Goal: Check status

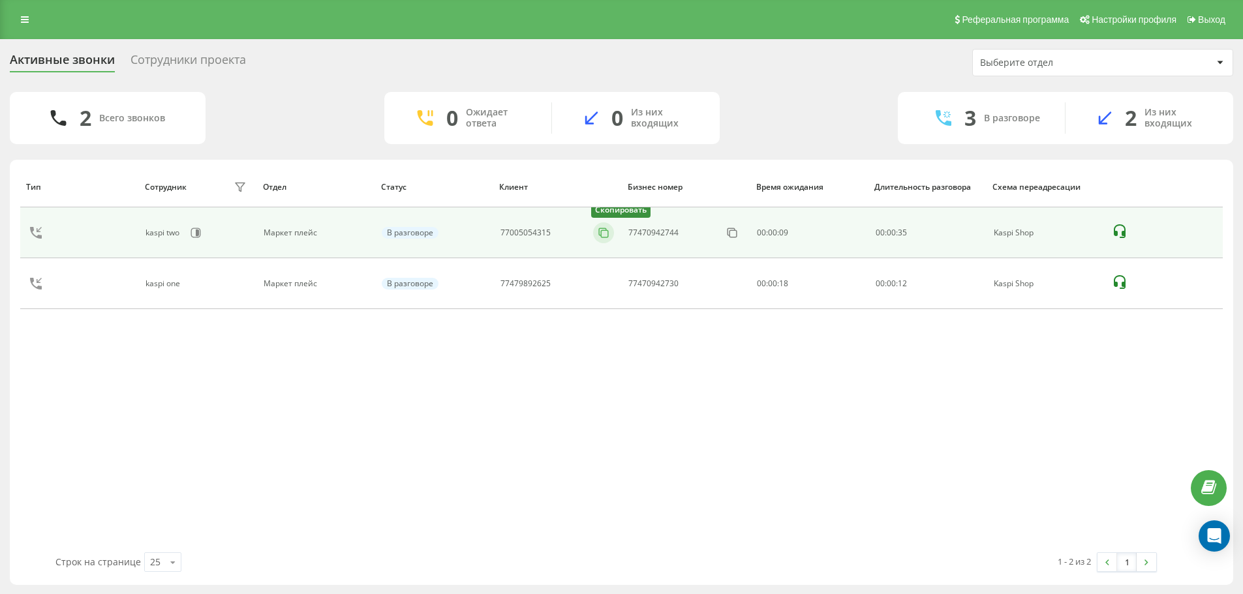
click at [606, 232] on icon at bounding box center [603, 232] width 13 height 13
click at [596, 234] on button at bounding box center [603, 233] width 21 height 14
click at [608, 236] on icon at bounding box center [603, 232] width 13 height 13
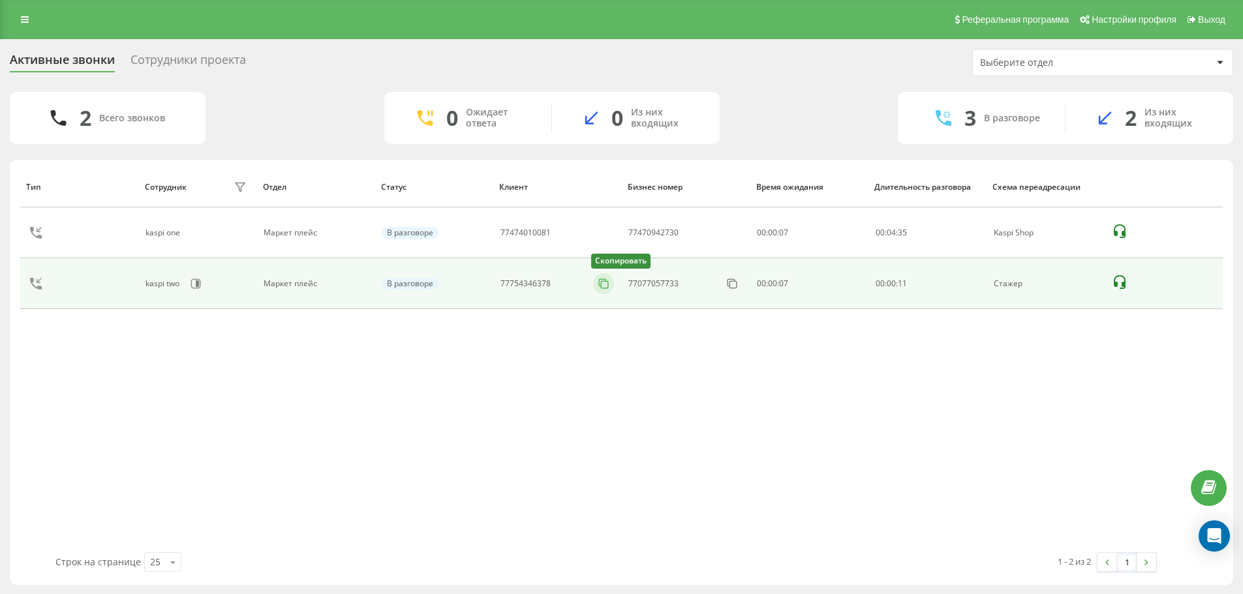
click at [608, 285] on icon at bounding box center [603, 283] width 13 height 13
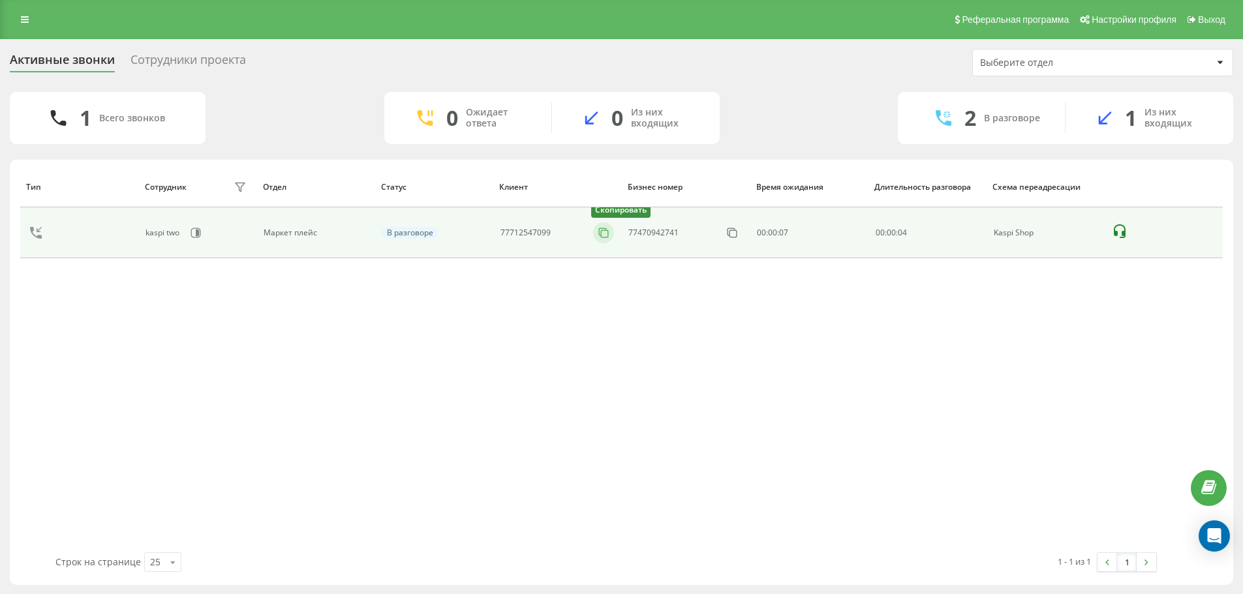
click at [605, 235] on icon at bounding box center [603, 232] width 13 height 13
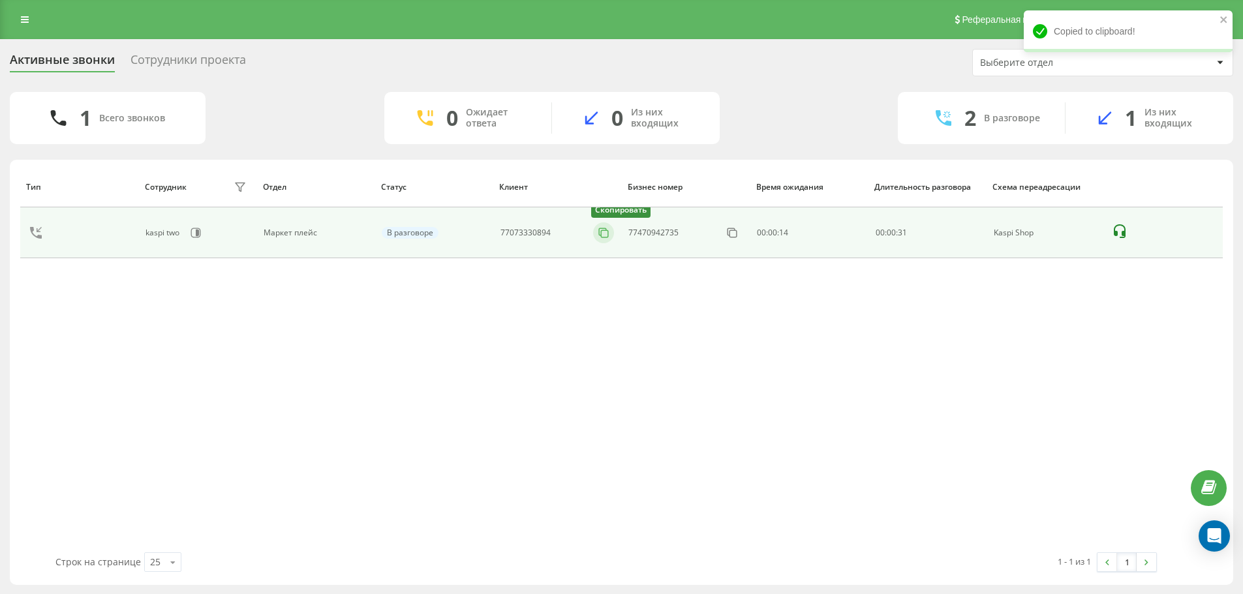
click at [598, 232] on icon at bounding box center [603, 232] width 13 height 13
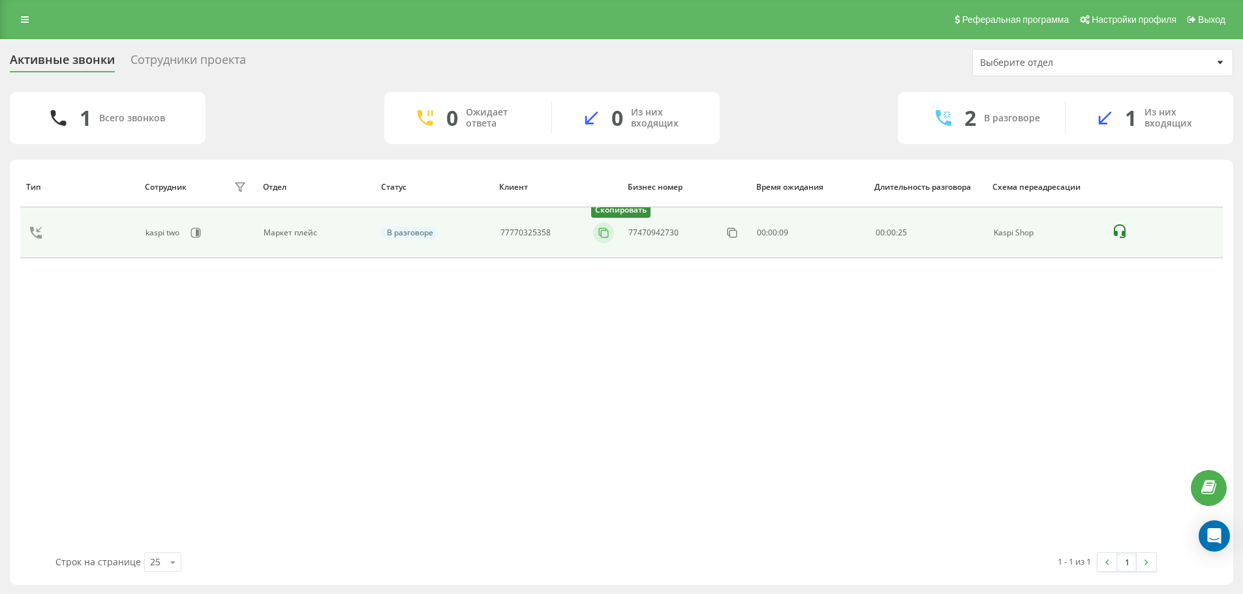
click at [604, 237] on icon at bounding box center [603, 232] width 13 height 13
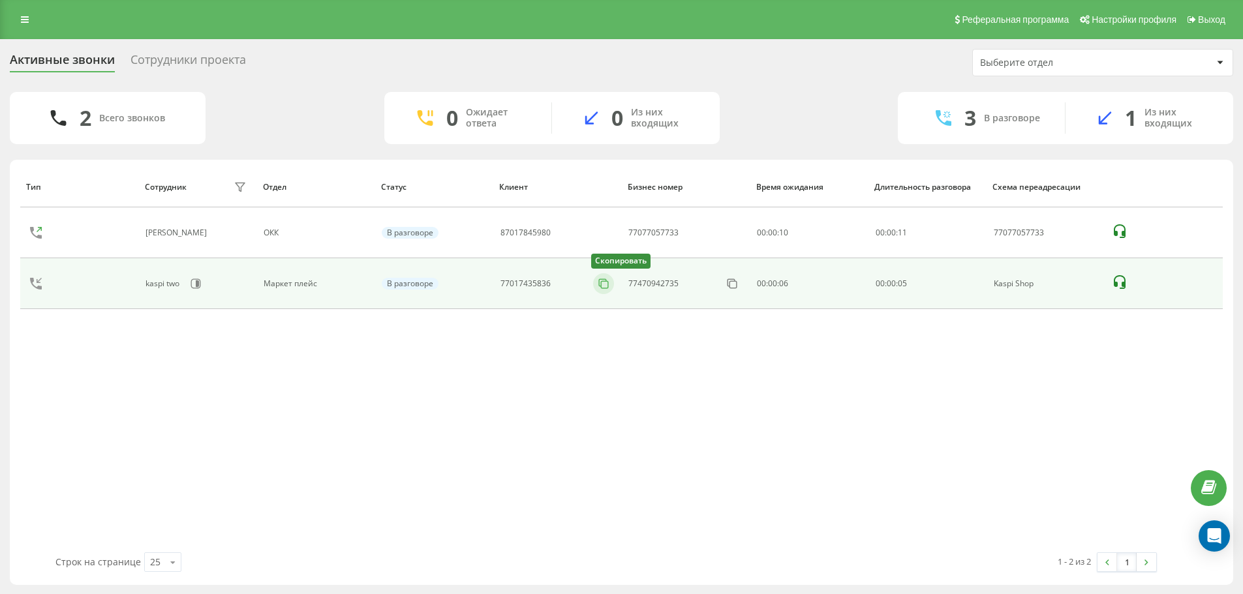
click at [612, 285] on button at bounding box center [603, 284] width 21 height 14
click at [609, 283] on icon at bounding box center [603, 283] width 13 height 13
click at [613, 286] on button at bounding box center [603, 284] width 21 height 14
click at [600, 283] on icon at bounding box center [603, 283] width 13 height 13
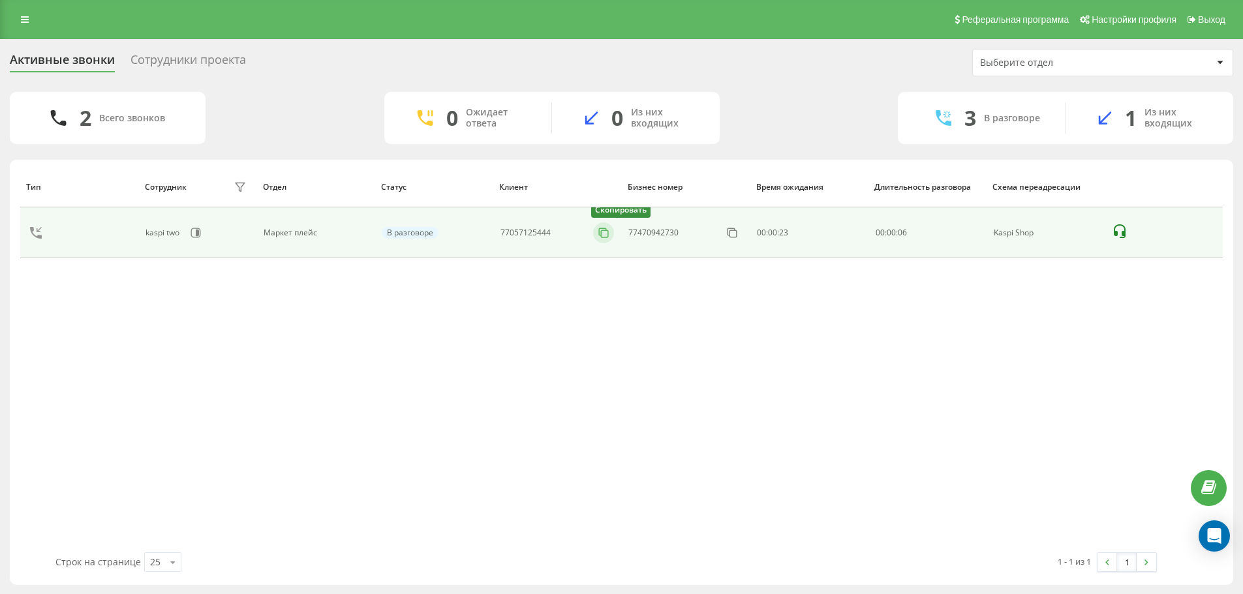
click at [609, 238] on icon at bounding box center [603, 232] width 13 height 13
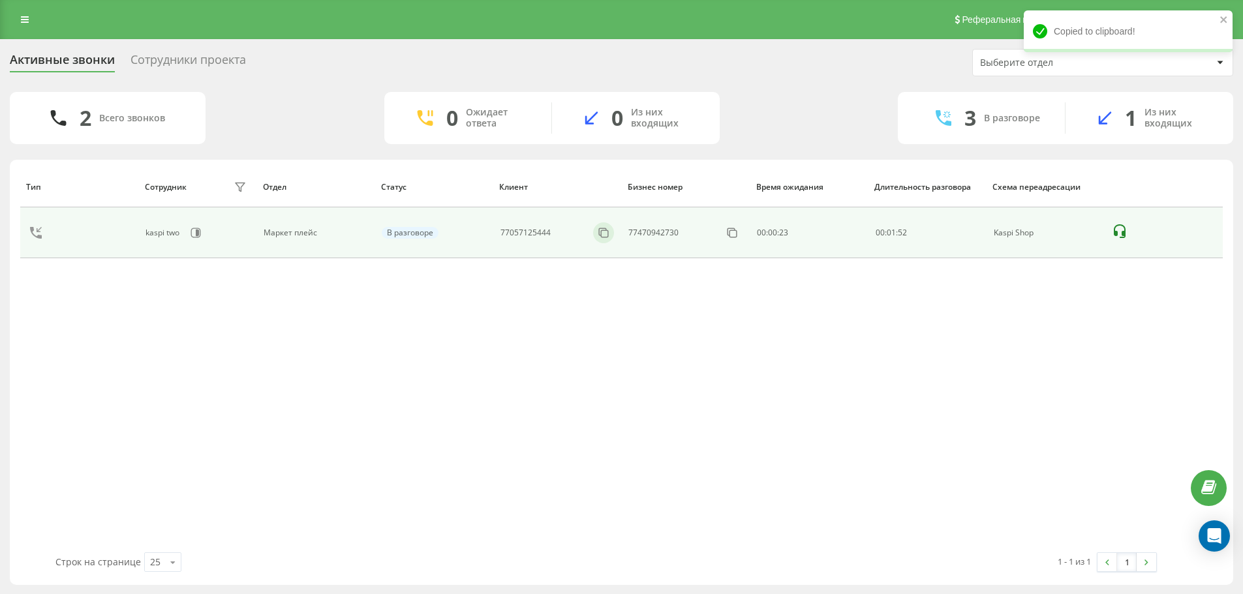
click at [608, 240] on div at bounding box center [603, 233] width 21 height 21
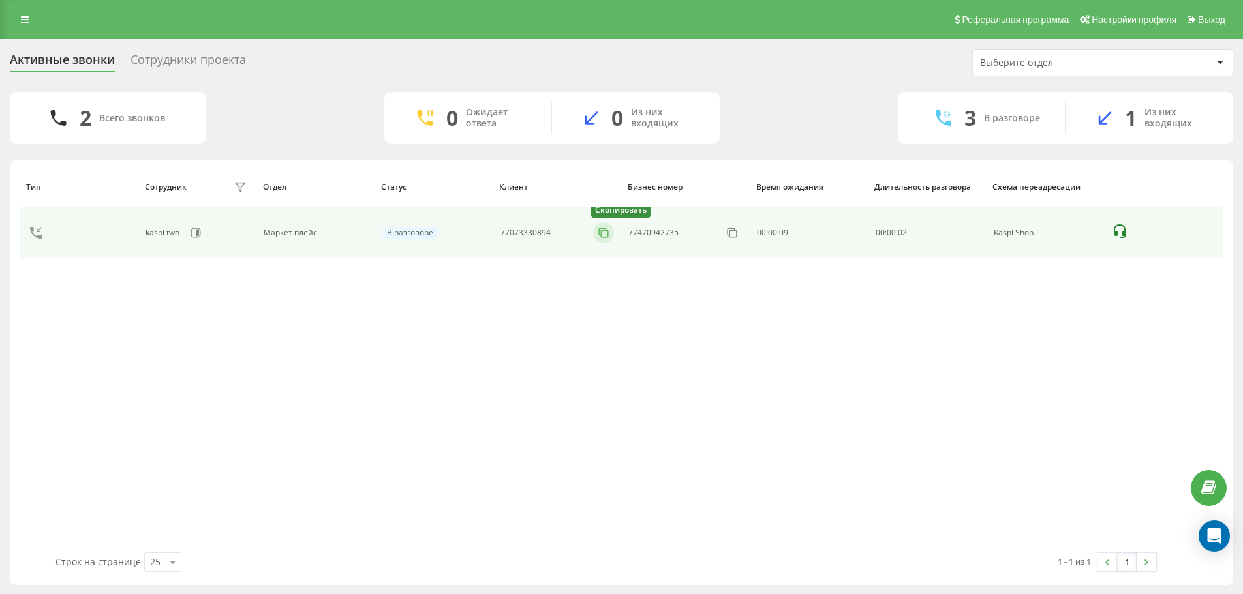
click at [612, 235] on button at bounding box center [603, 233] width 21 height 14
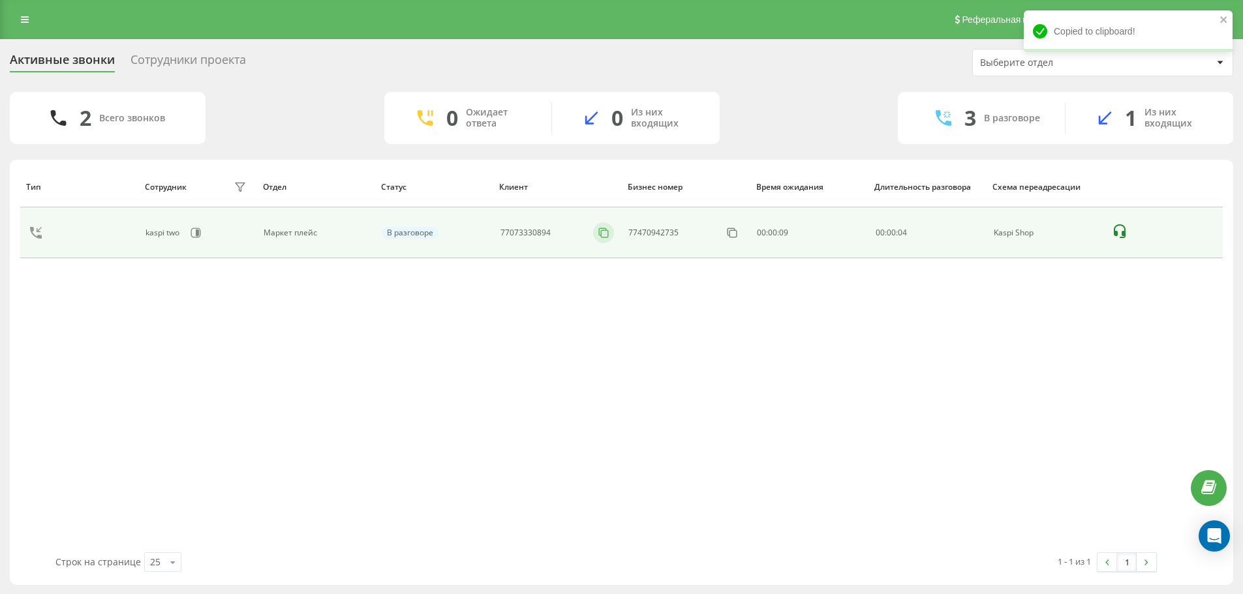
click at [604, 234] on icon at bounding box center [603, 232] width 13 height 13
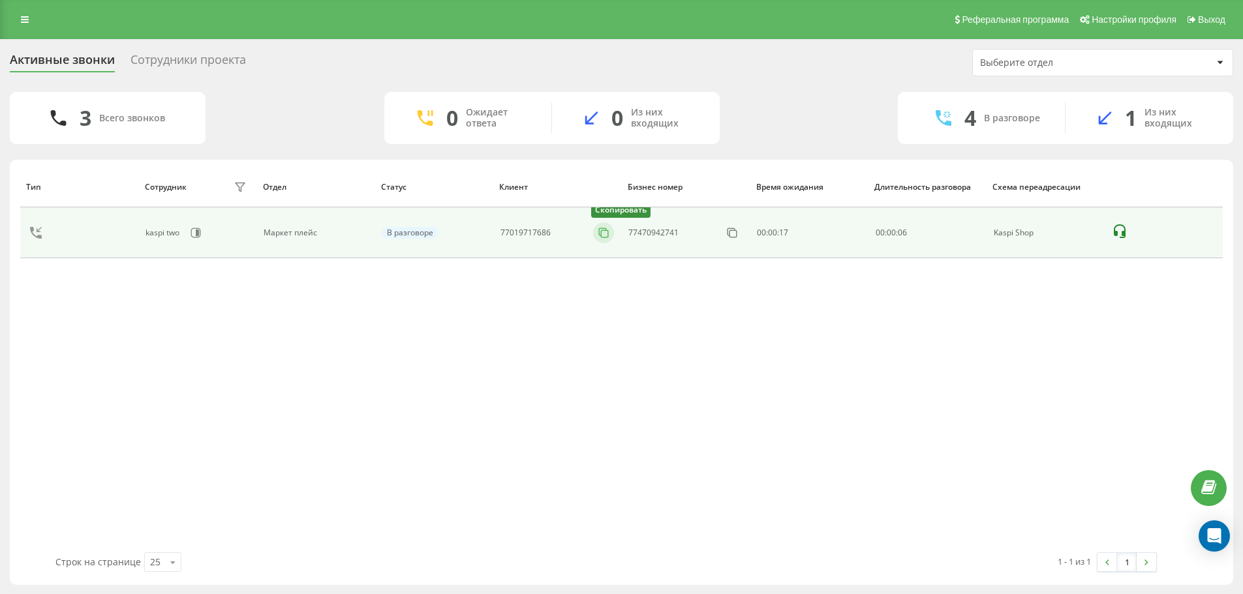
click at [608, 238] on rect at bounding box center [605, 233] width 7 height 7
click at [606, 240] on div at bounding box center [603, 233] width 21 height 21
click at [606, 237] on icon at bounding box center [603, 232] width 13 height 13
